Goal: Task Accomplishment & Management: Use online tool/utility

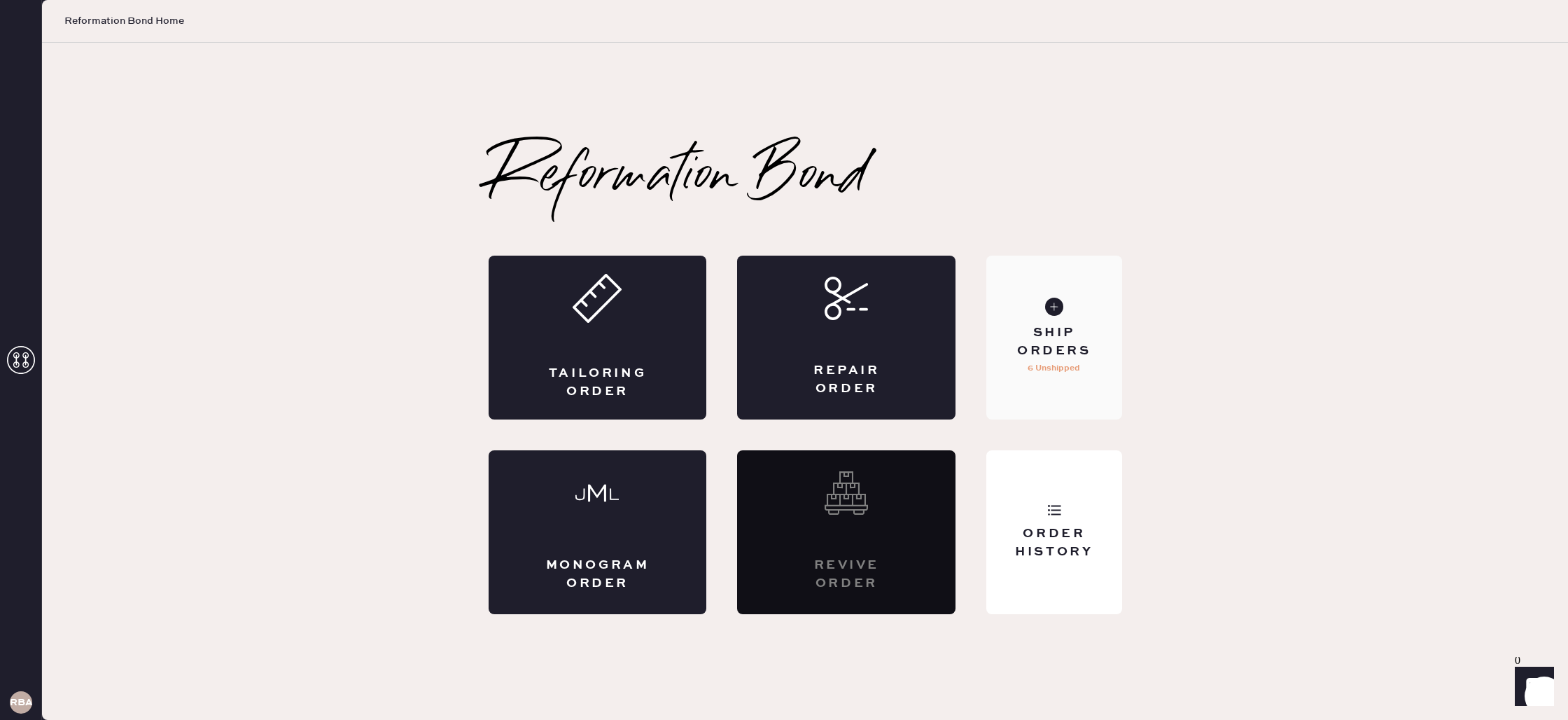
click at [1060, 321] on div "Ship Orders 6 Unshipped" at bounding box center [1053, 338] width 135 height 164
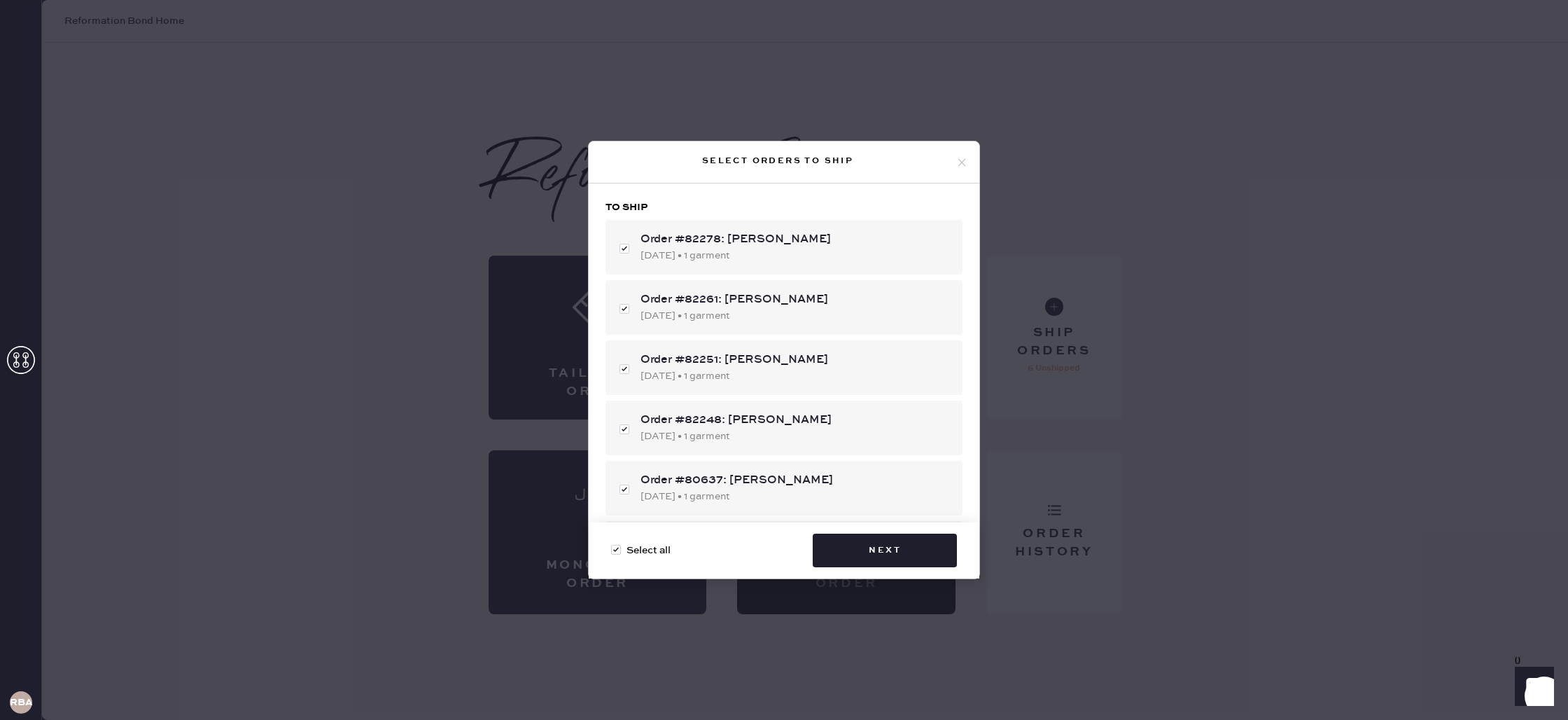
click at [631, 549] on span "Select all" at bounding box center [649, 550] width 44 height 16
click at [612, 543] on input "Select all" at bounding box center [611, 542] width 1 height 1
checkbox input "false"
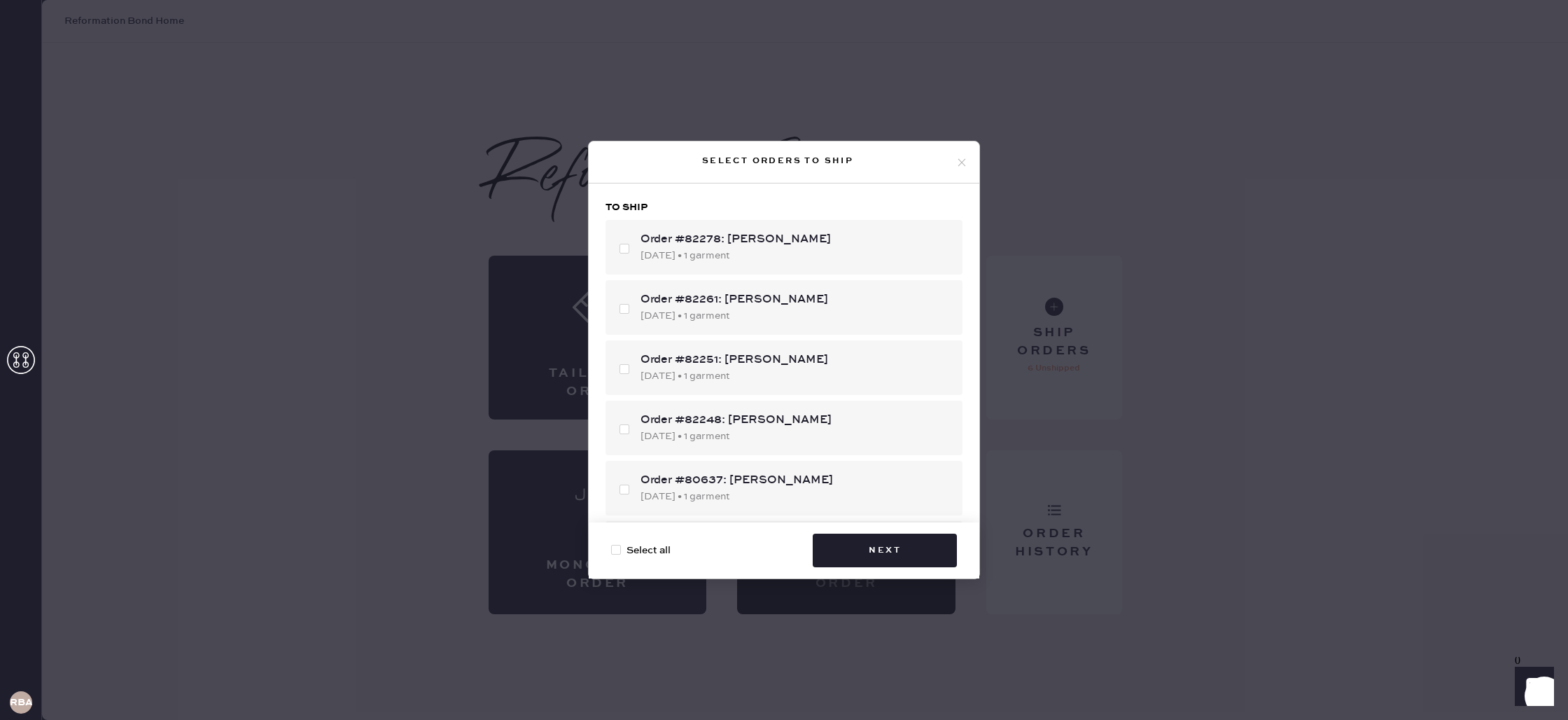
checkbox input "false"
click at [760, 228] on div "Order #82278: [PERSON_NAME] [DATE] • 1 garment" at bounding box center [784, 247] width 357 height 55
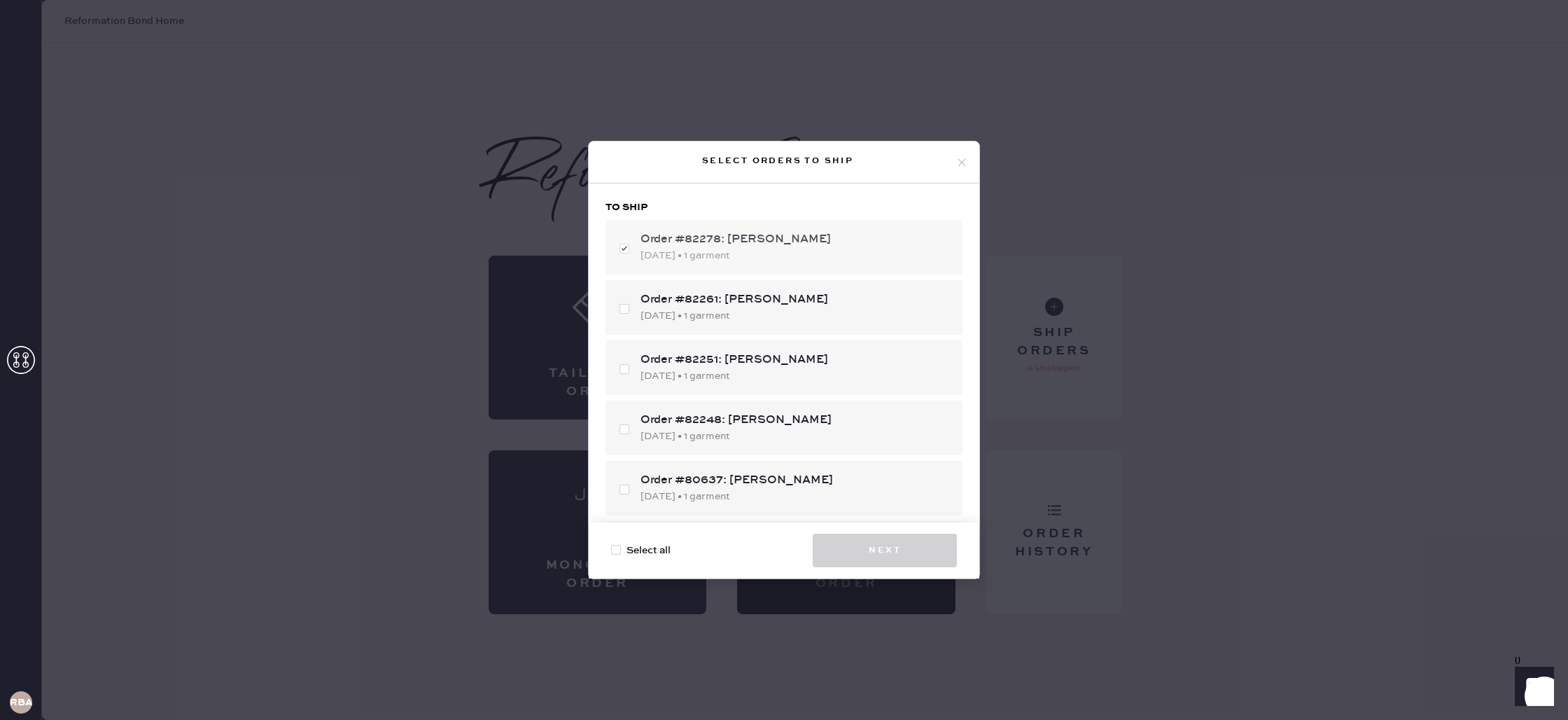
checkbox input "true"
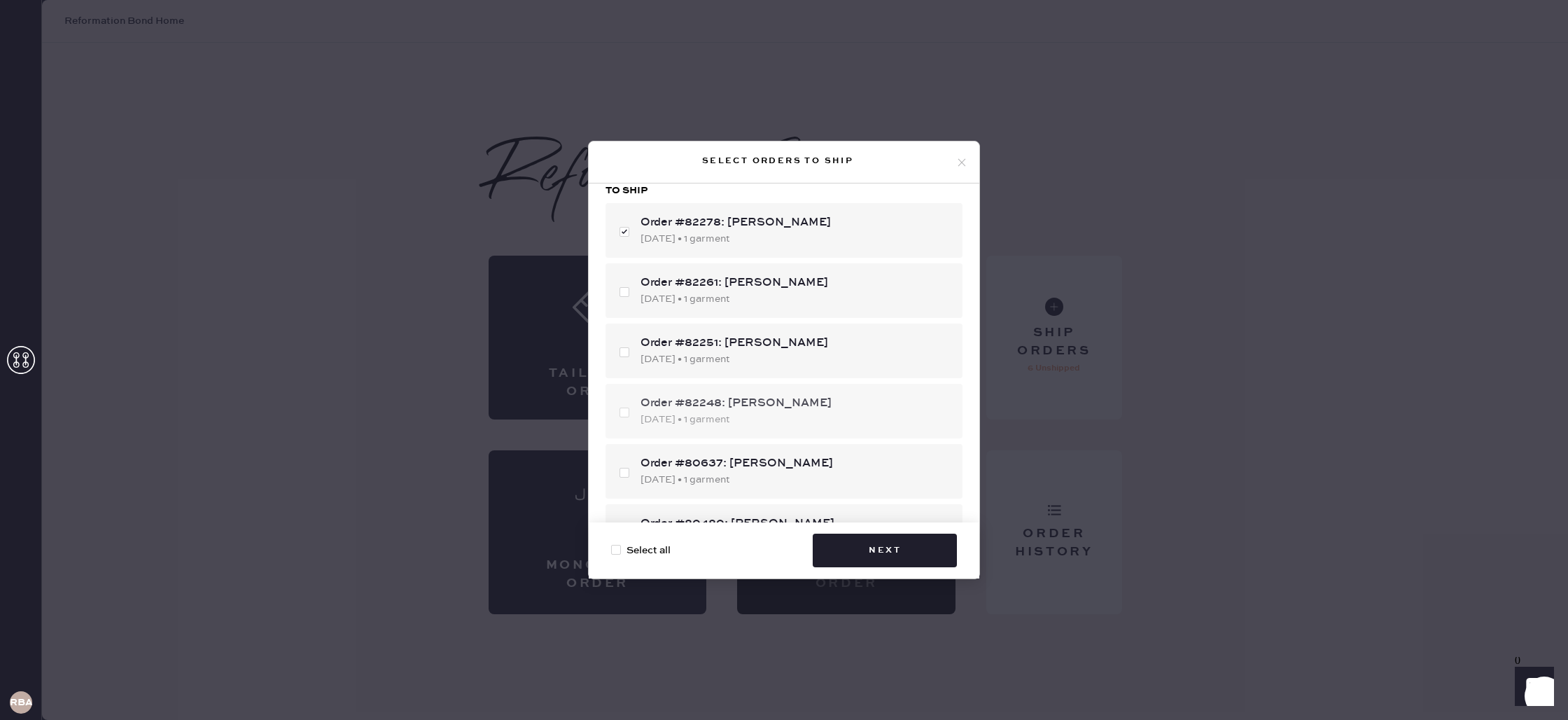
scroll to position [17, 0]
click at [726, 412] on div "Order #82248: [PERSON_NAME] [DATE] • 1 garment" at bounding box center [796, 411] width 311 height 32
checkbox input "true"
click at [745, 347] on div "Order #82251: [PERSON_NAME]" at bounding box center [796, 342] width 311 height 17
checkbox input "true"
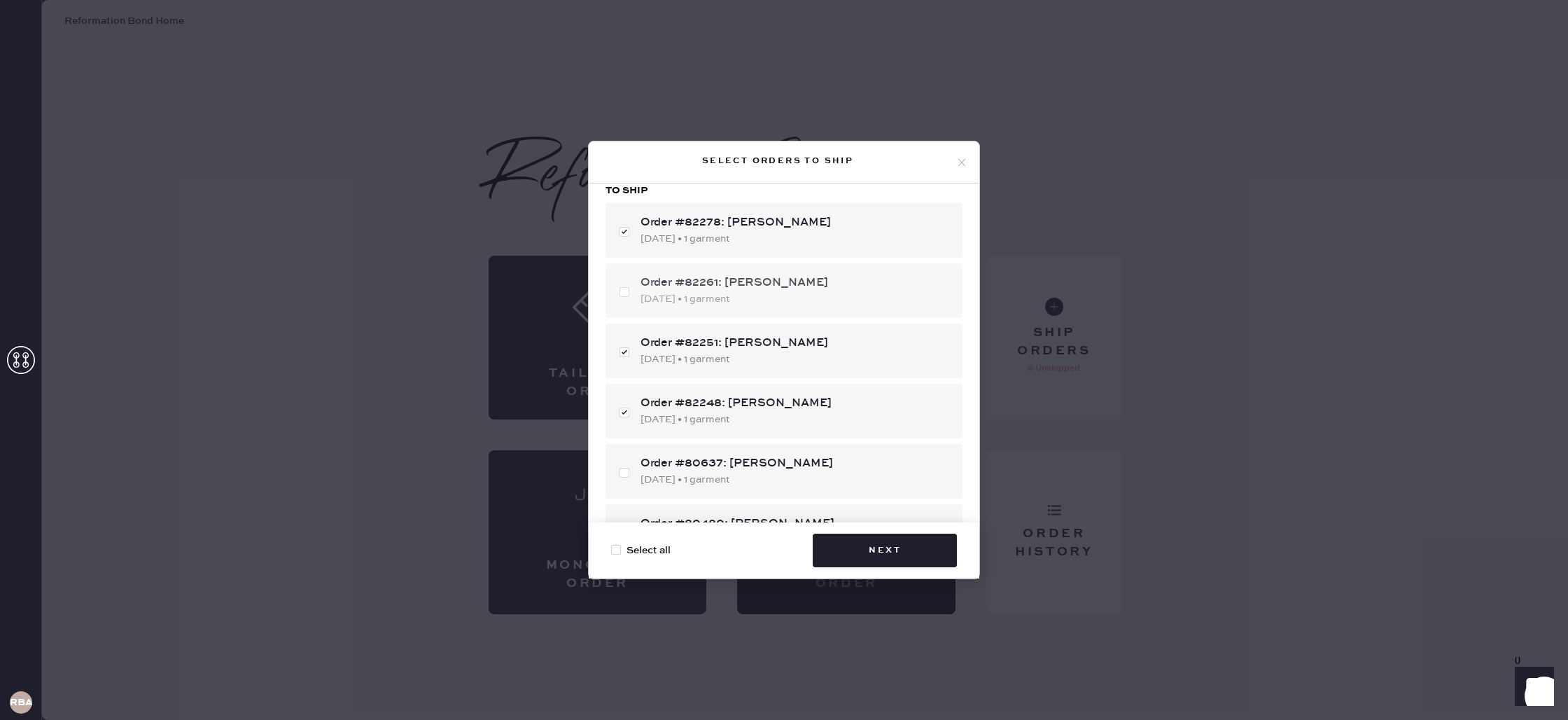
click at [732, 299] on div "[DATE] • 1 garment" at bounding box center [796, 299] width 311 height 16
checkbox input "true"
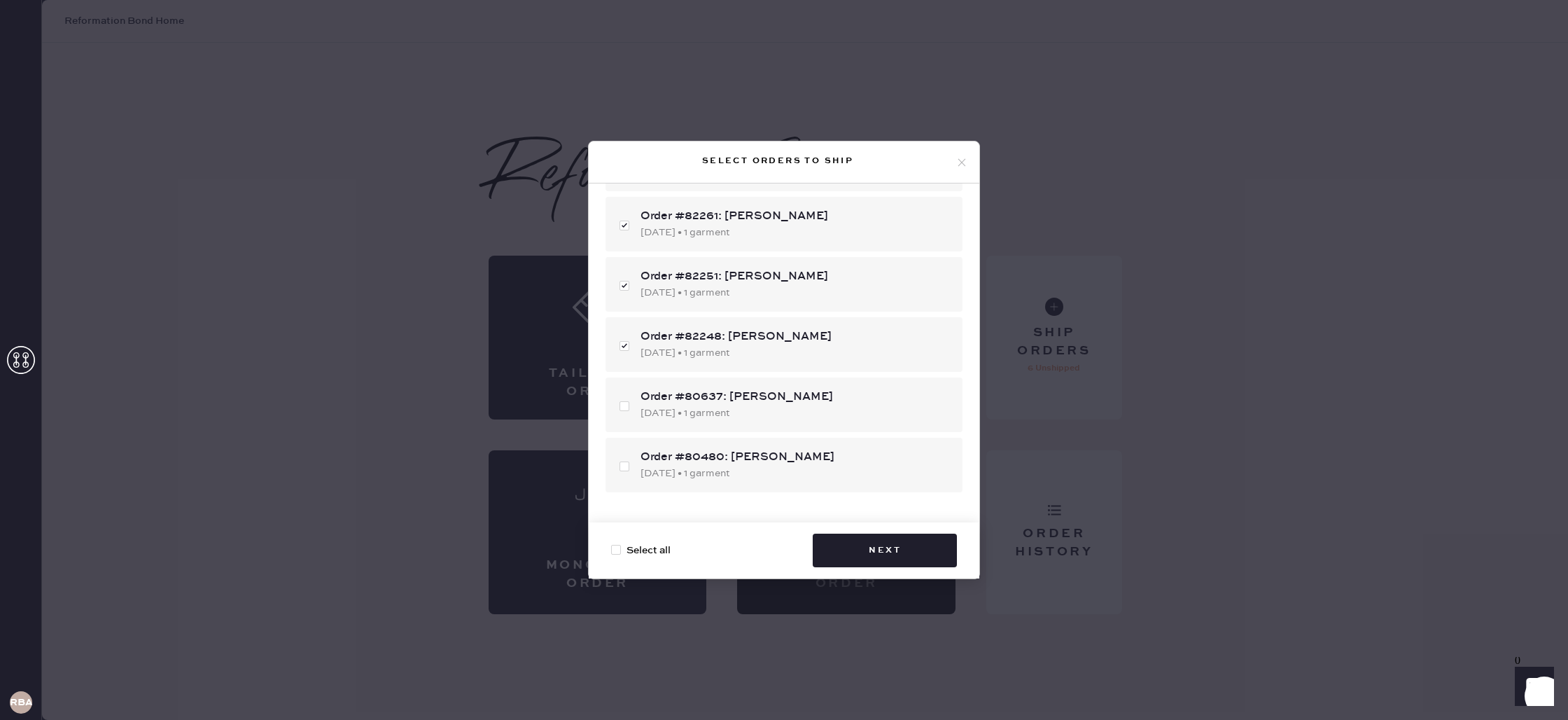
scroll to position [97, 0]
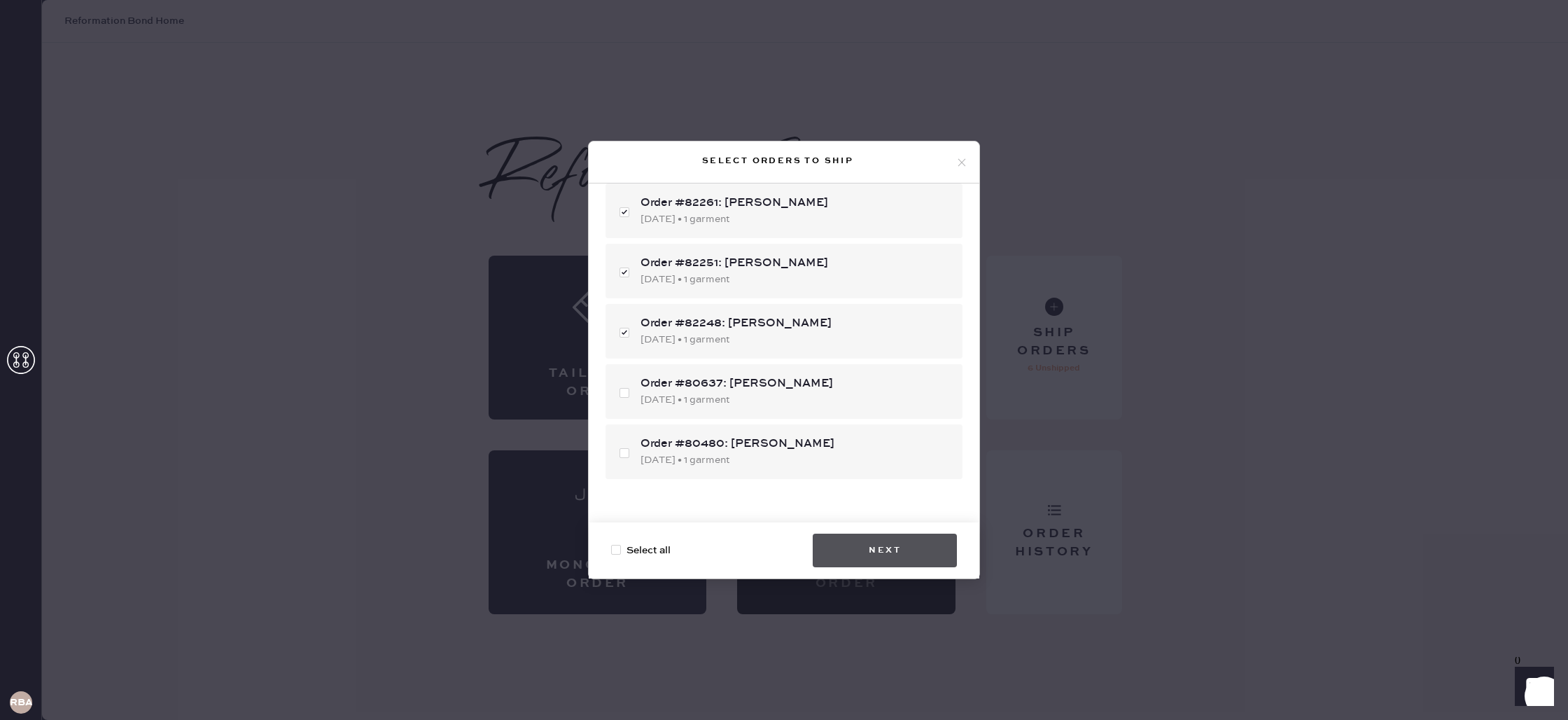
click at [859, 555] on button "Next" at bounding box center [885, 550] width 145 height 34
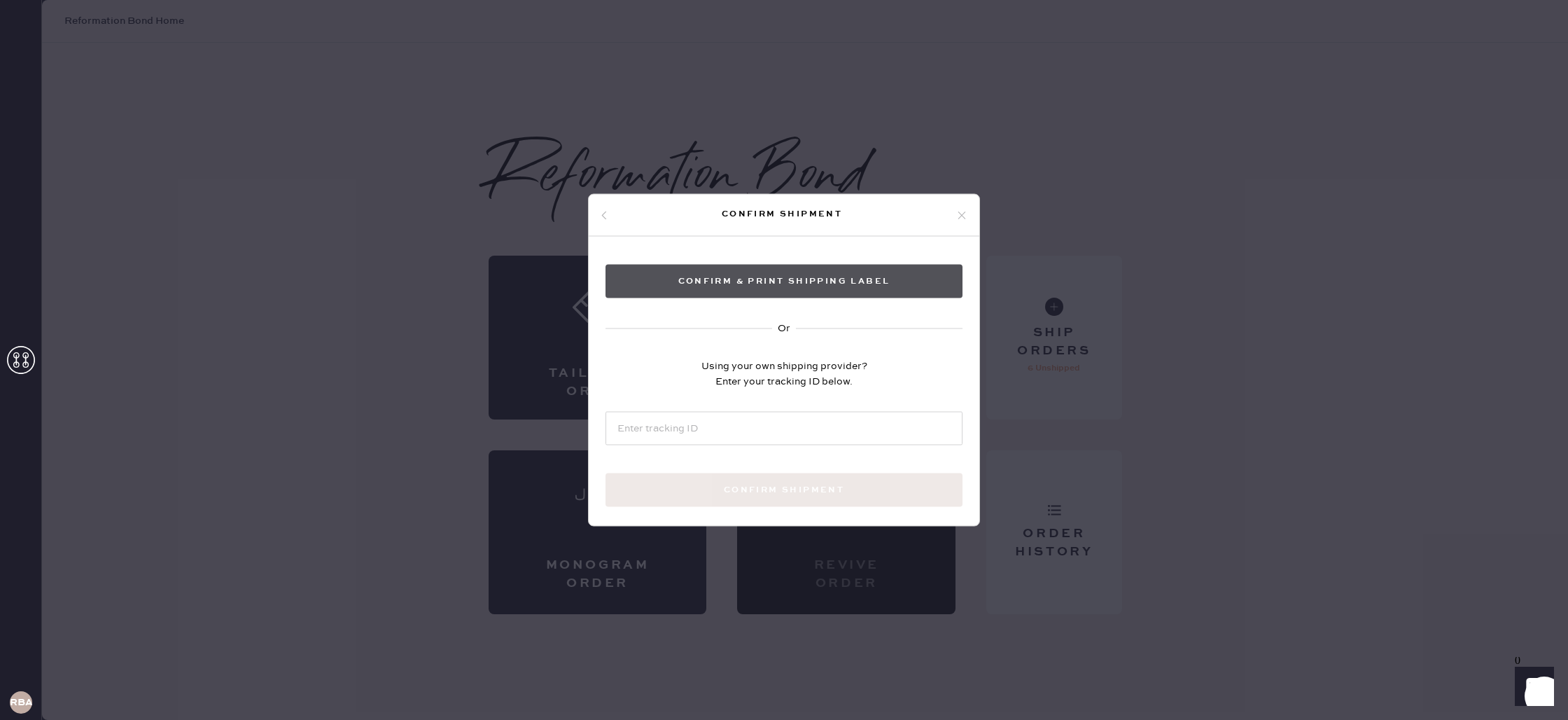
click at [835, 277] on button "Confirm & Print shipping label" at bounding box center [784, 281] width 357 height 34
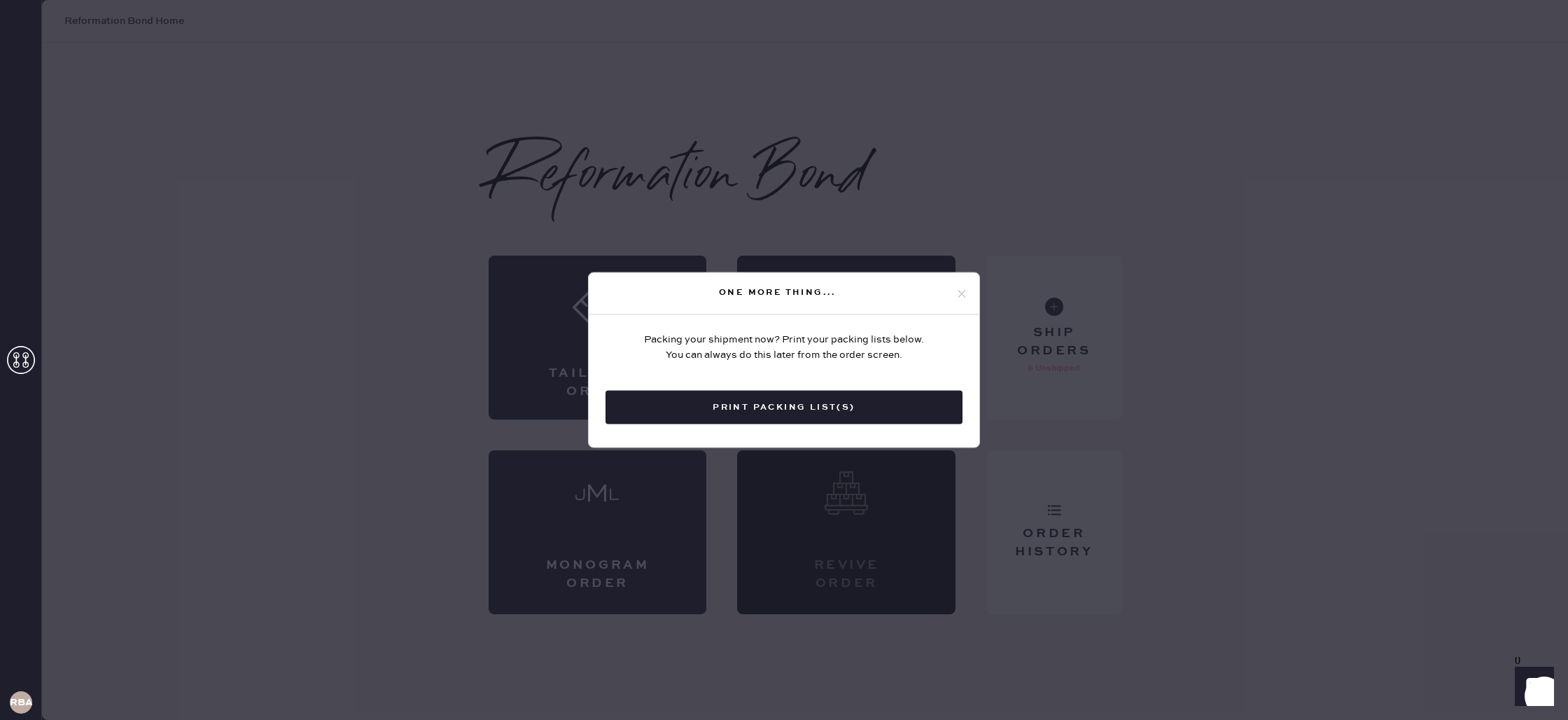
drag, startPoint x: 906, startPoint y: 406, endPoint x: 924, endPoint y: 410, distance: 18.4
click at [917, 411] on button "Print Packing List(s)" at bounding box center [784, 407] width 357 height 34
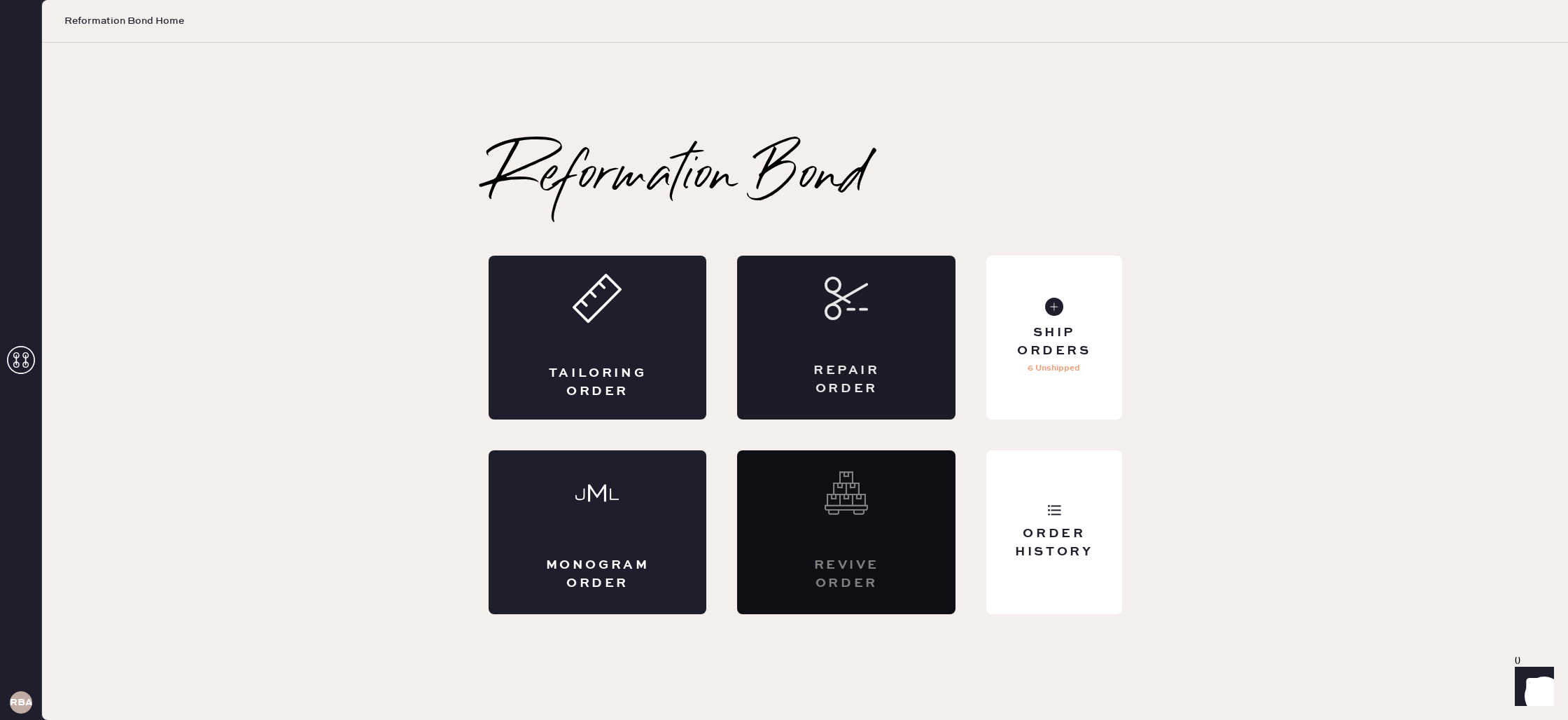
scroll to position [0, 0]
